Goal: Task Accomplishment & Management: Manage account settings

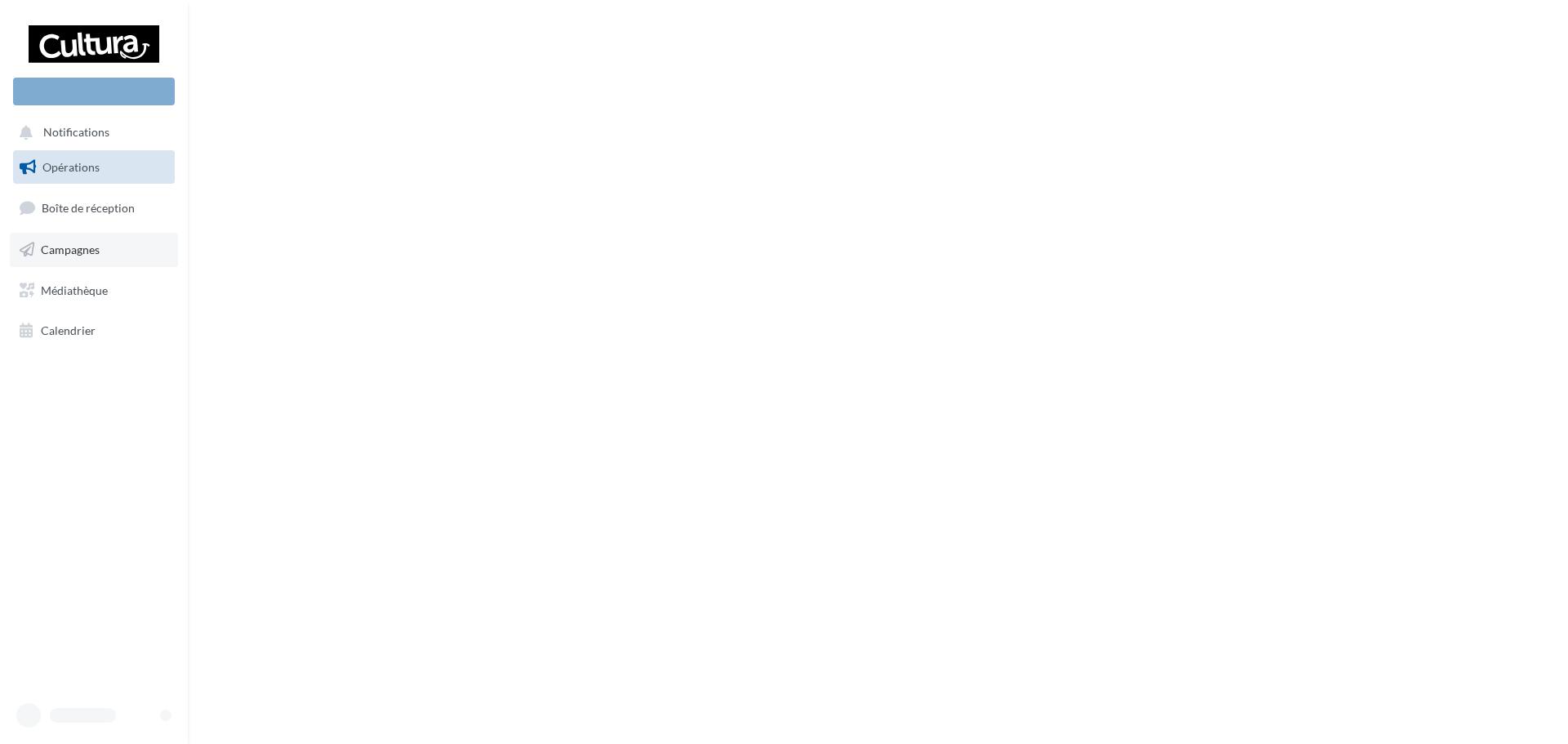
click at [78, 252] on span "Campagnes" at bounding box center [70, 249] width 58 height 14
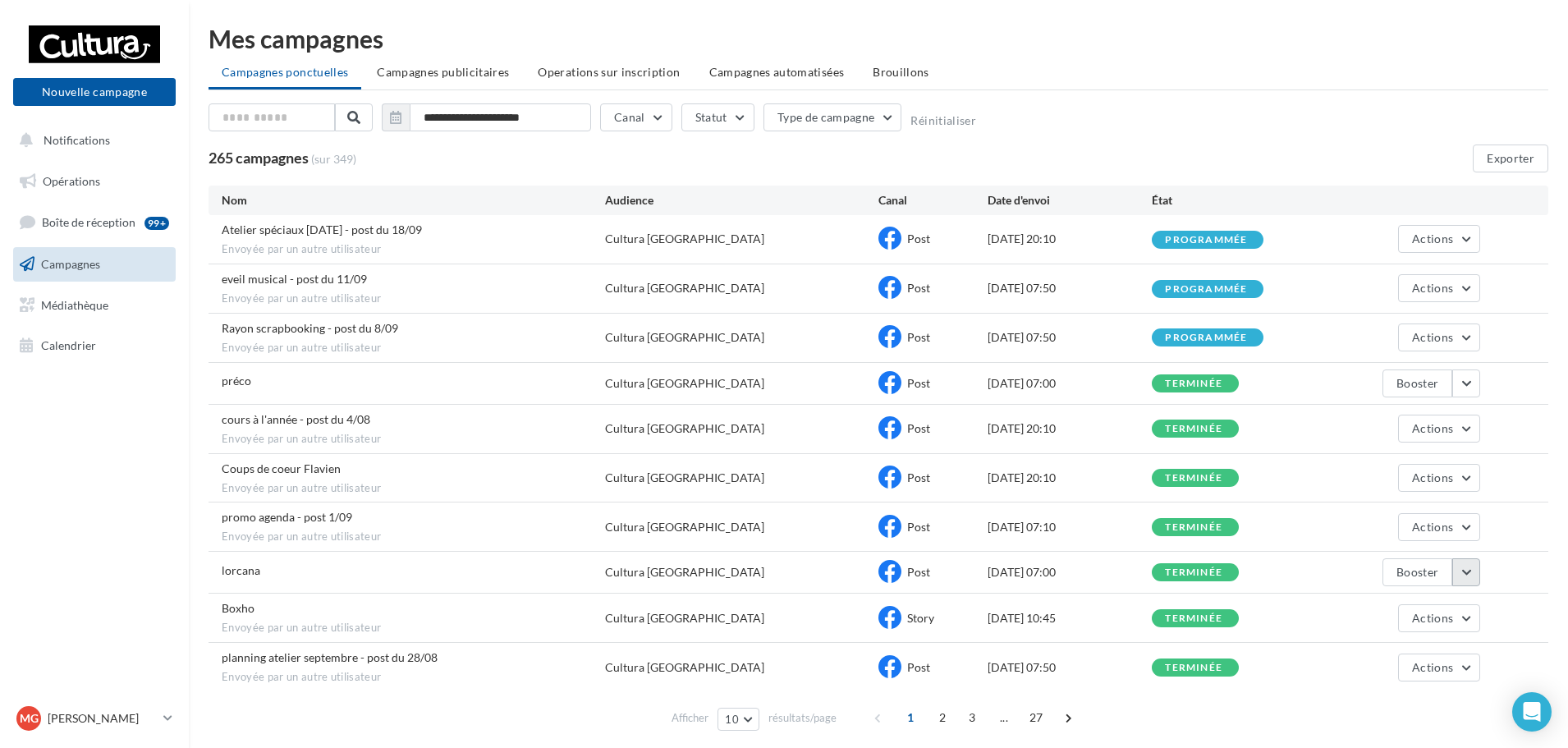
click at [1468, 565] on button "button" at bounding box center [1466, 572] width 28 height 28
click at [1364, 412] on button "Voir les résultats" at bounding box center [1397, 406] width 164 height 43
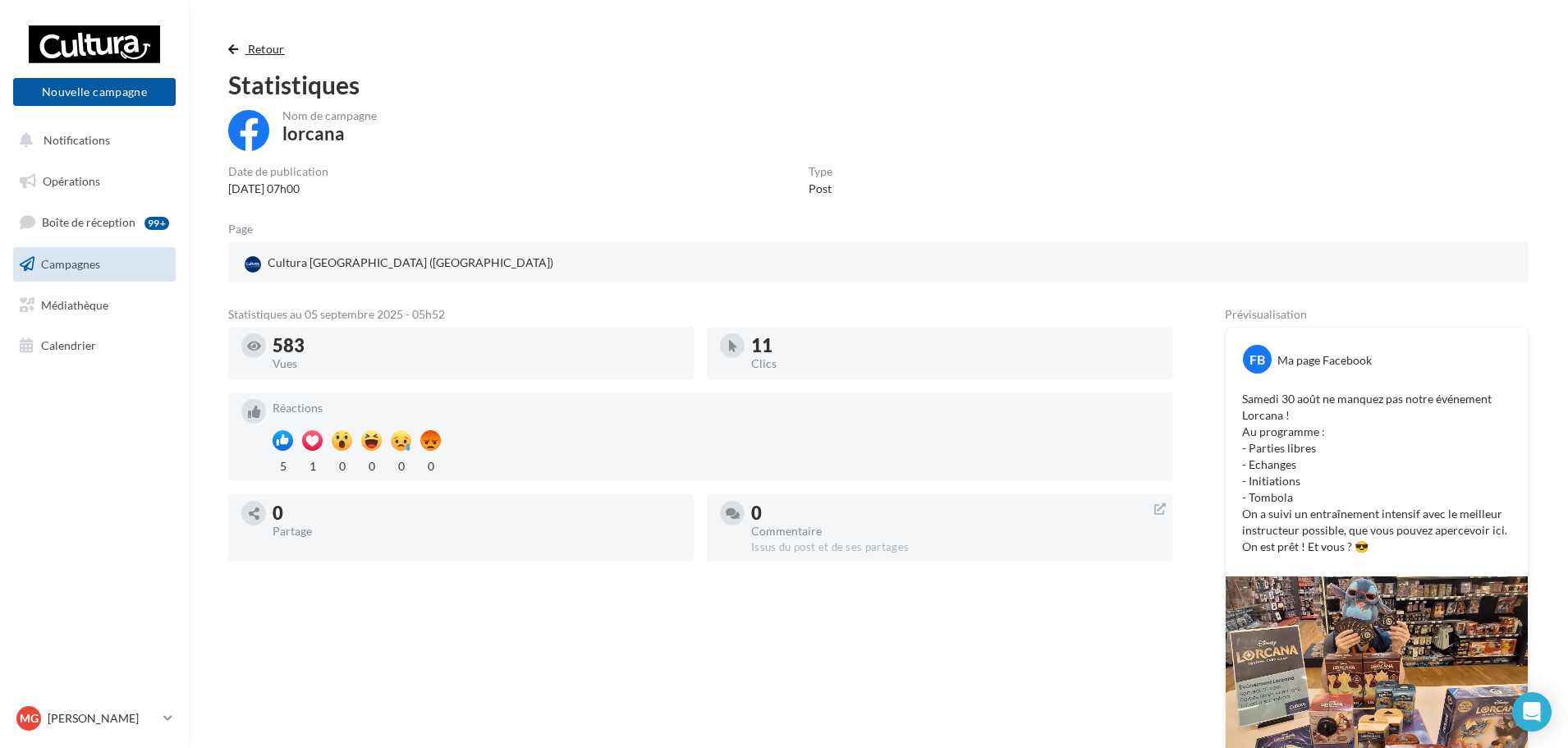
click at [240, 54] on button "Retour" at bounding box center [260, 49] width 63 height 20
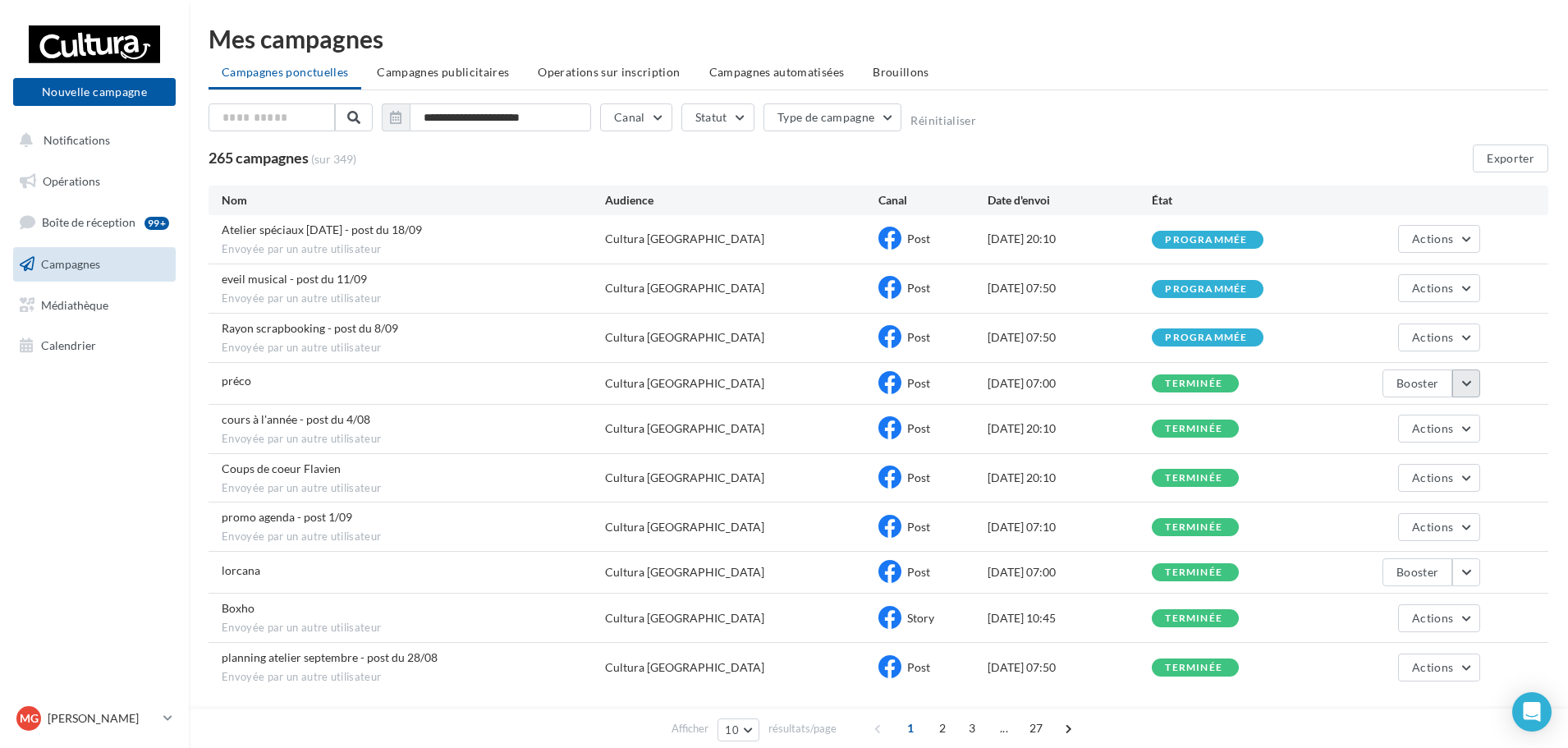
click at [1468, 379] on button "button" at bounding box center [1466, 383] width 28 height 28
click at [1392, 417] on button "Voir les résultats" at bounding box center [1397, 422] width 164 height 43
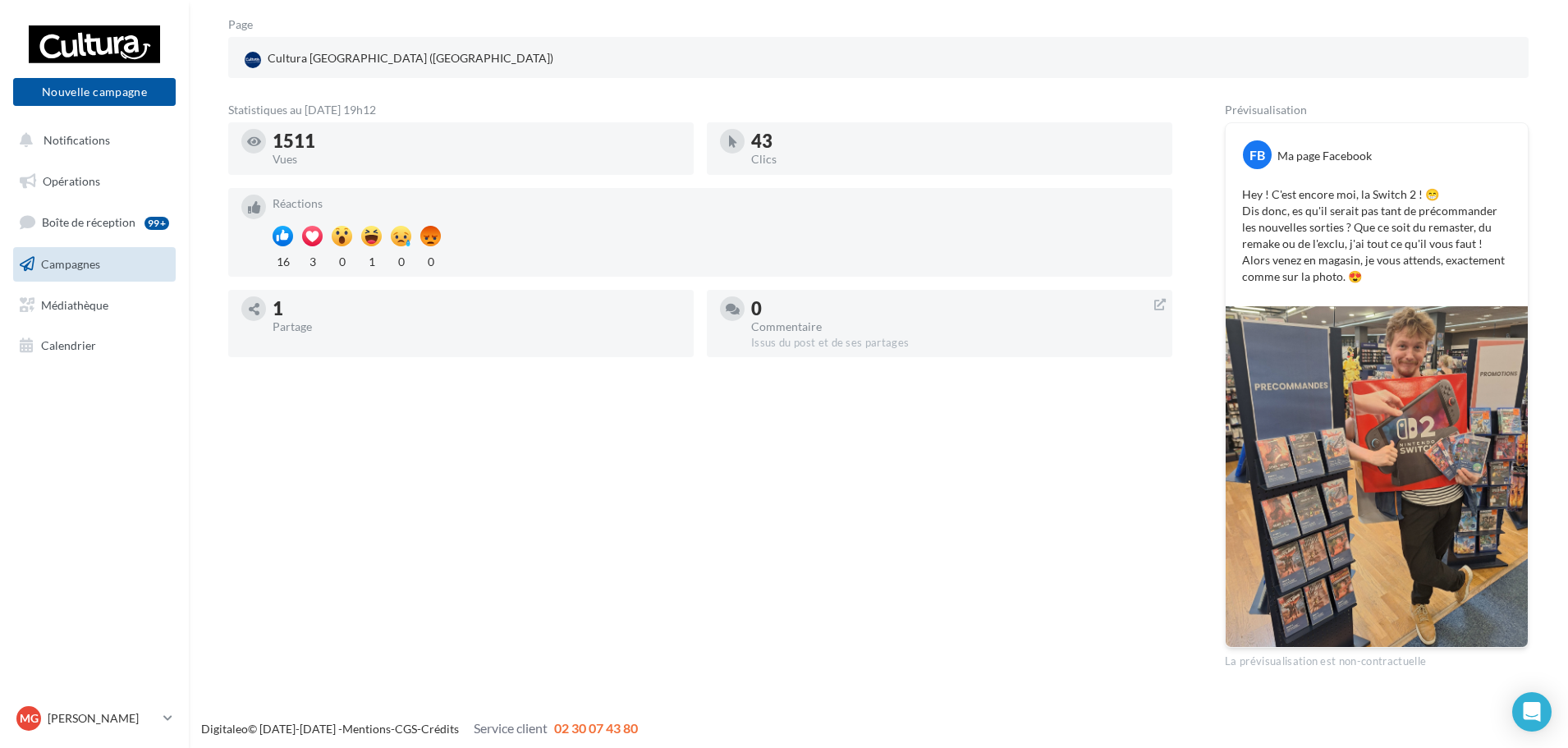
scroll to position [127, 0]
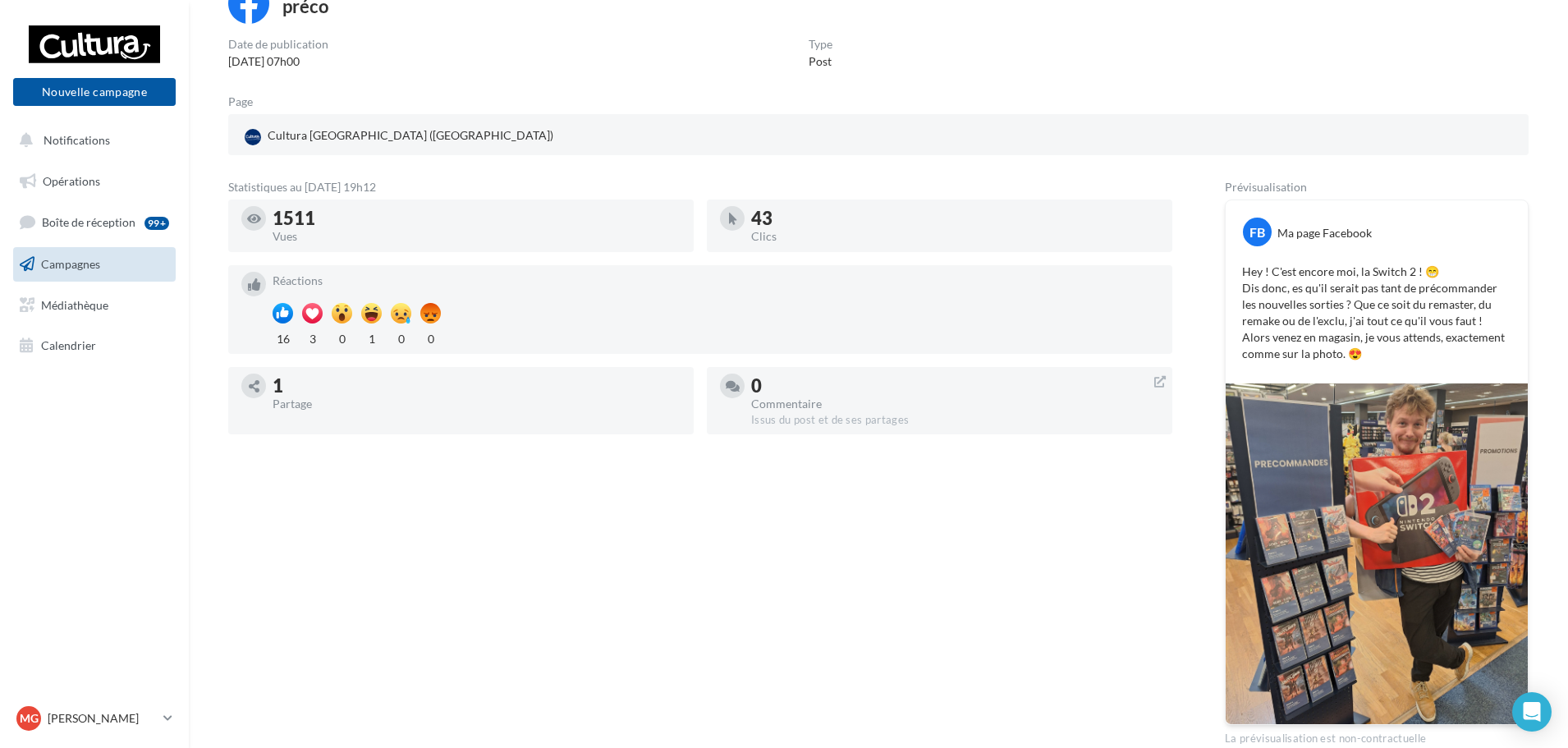
click at [583, 390] on div "1" at bounding box center [476, 386] width 408 height 18
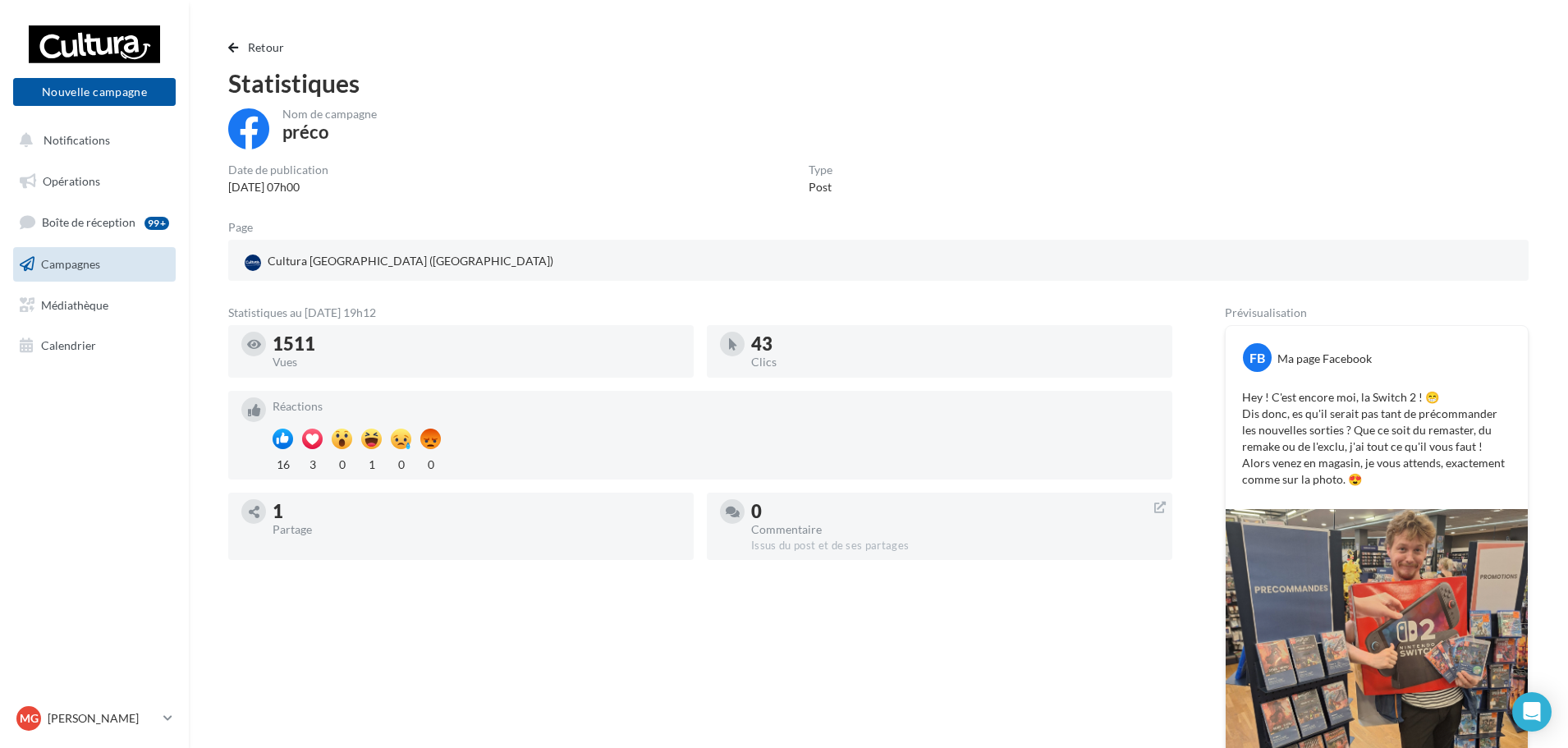
scroll to position [0, 0]
click at [234, 55] on button "Retour" at bounding box center [260, 49] width 63 height 20
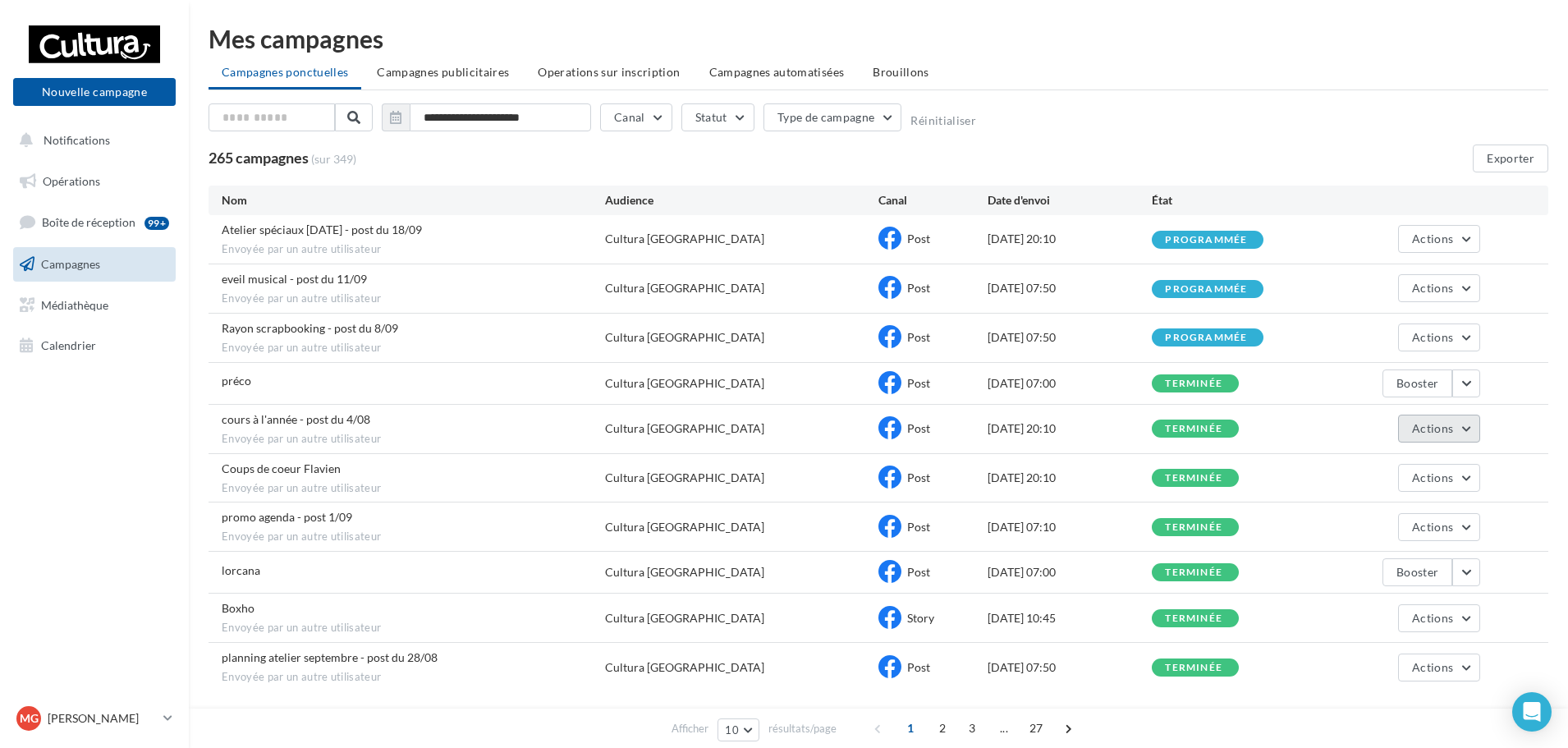
click at [1473, 431] on button "Actions" at bounding box center [1439, 428] width 82 height 28
click at [1401, 465] on button "Voir les résultats" at bounding box center [1397, 467] width 164 height 43
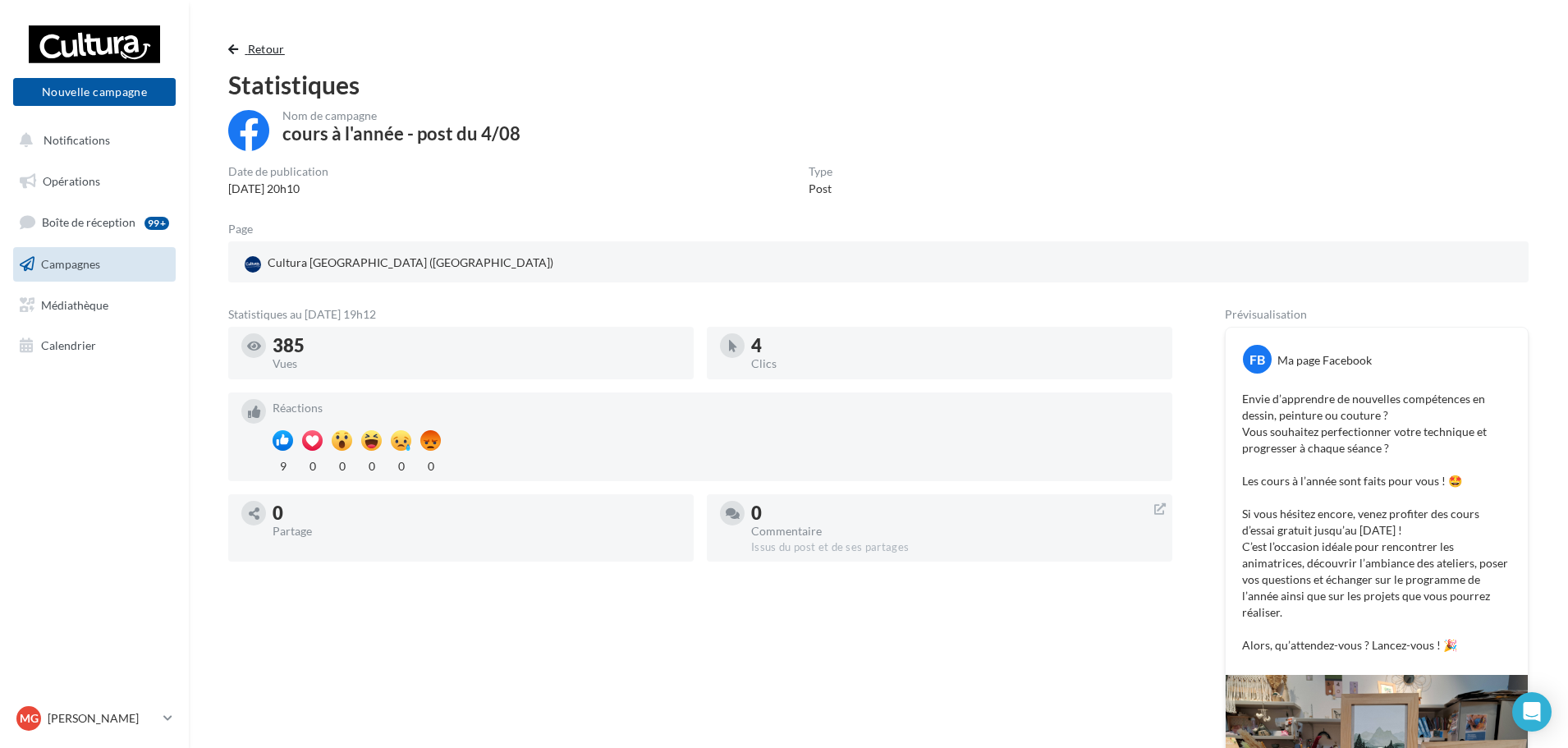
click at [236, 48] on span "button" at bounding box center [233, 49] width 10 height 12
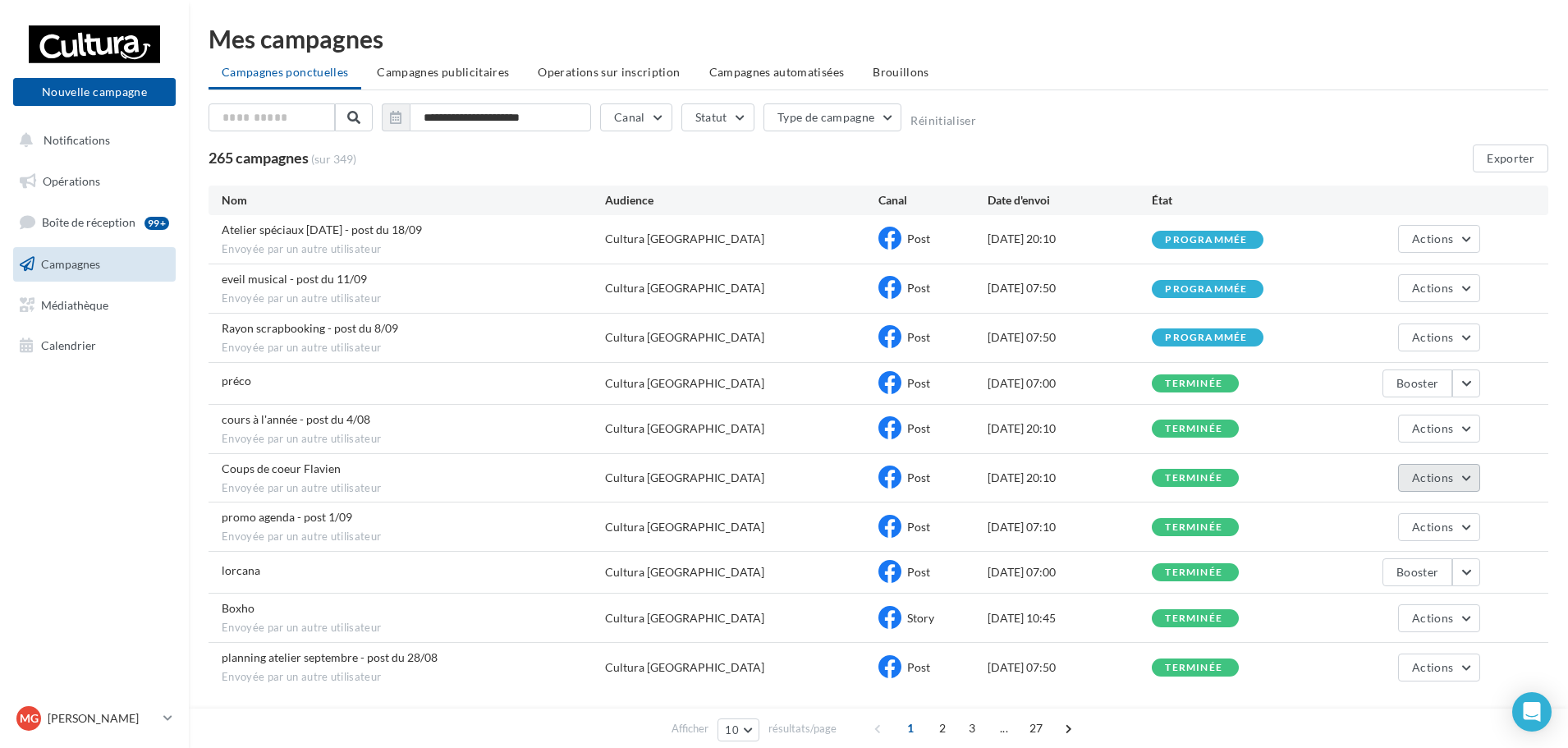
click at [1465, 480] on button "Actions" at bounding box center [1439, 478] width 82 height 28
click at [1391, 519] on button "Voir les résultats" at bounding box center [1397, 517] width 164 height 43
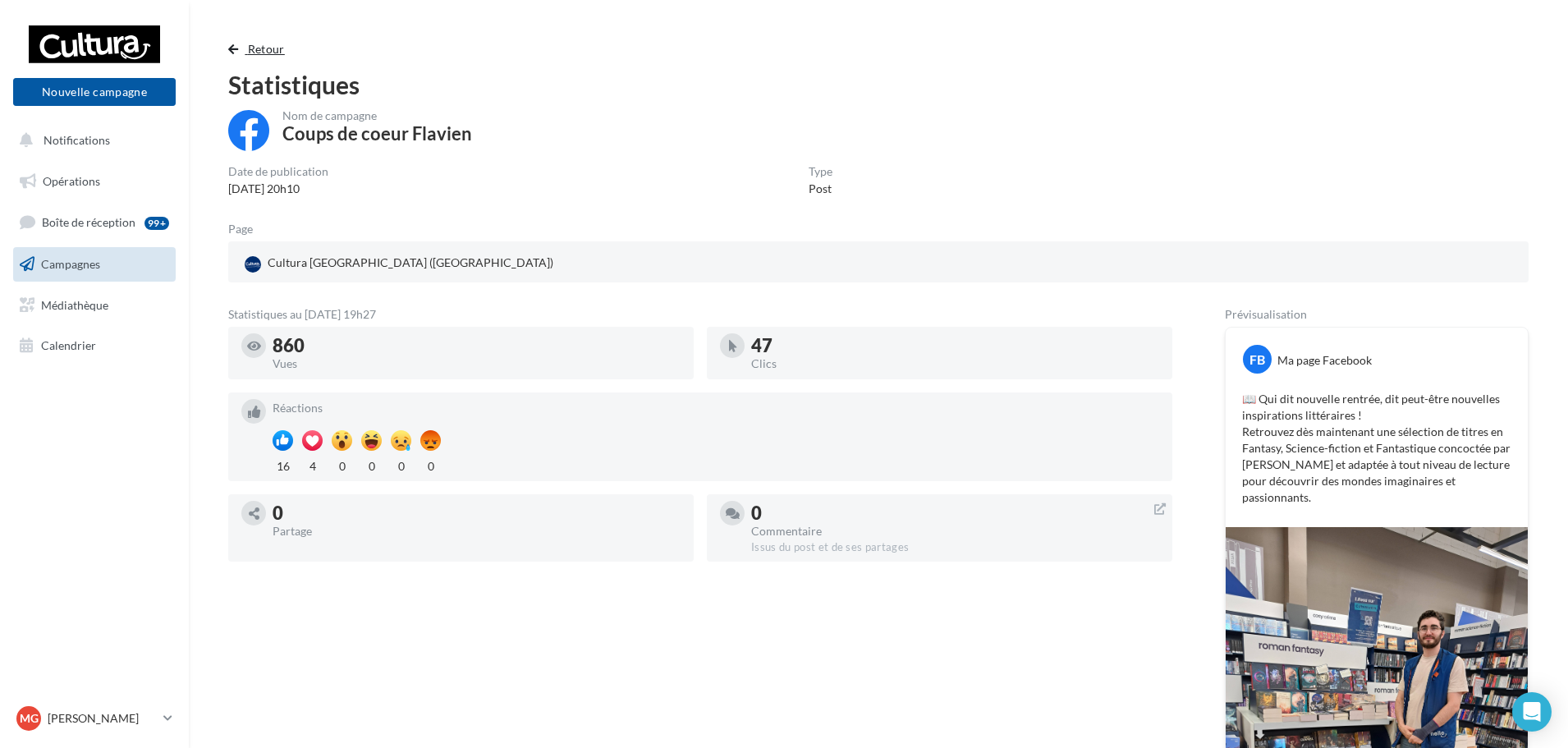
click at [242, 39] on button "Retour" at bounding box center [260, 49] width 63 height 20
